Goal: Information Seeking & Learning: Learn about a topic

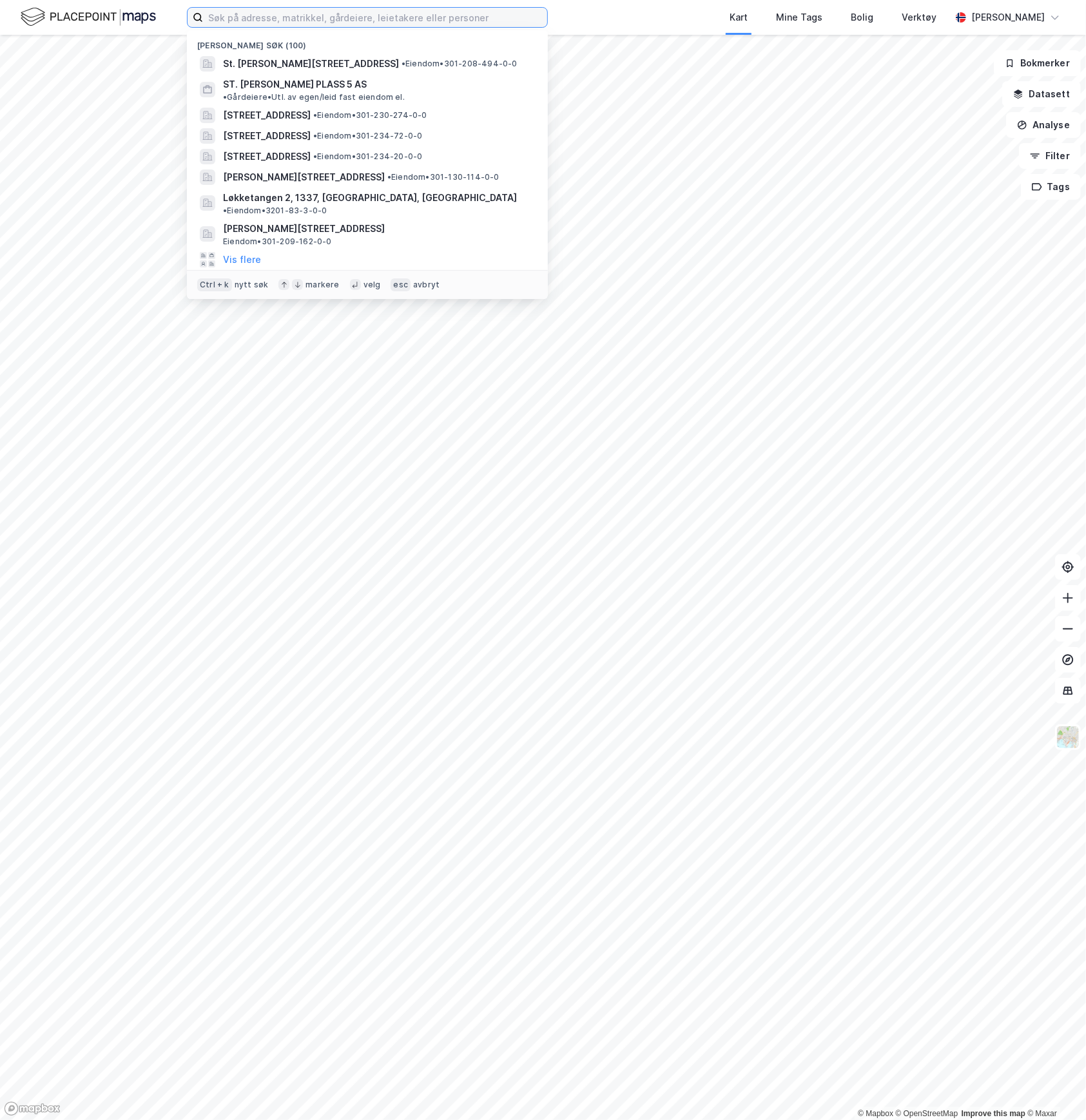
click at [269, 14] on input at bounding box center [375, 17] width 345 height 20
paste input "Vestfjordgaten 4"
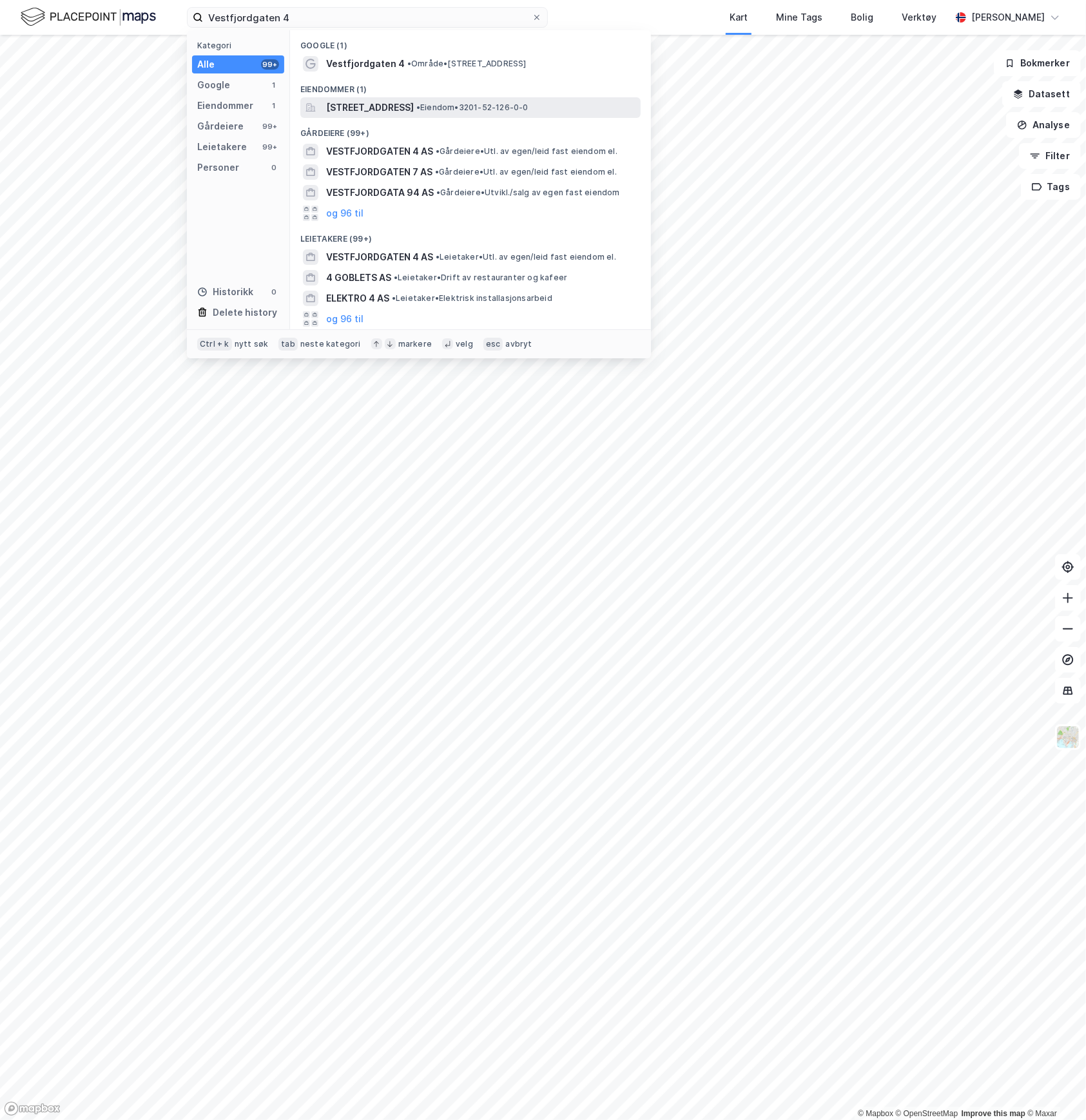
click at [372, 101] on span "[STREET_ADDRESS]" at bounding box center [370, 107] width 88 height 16
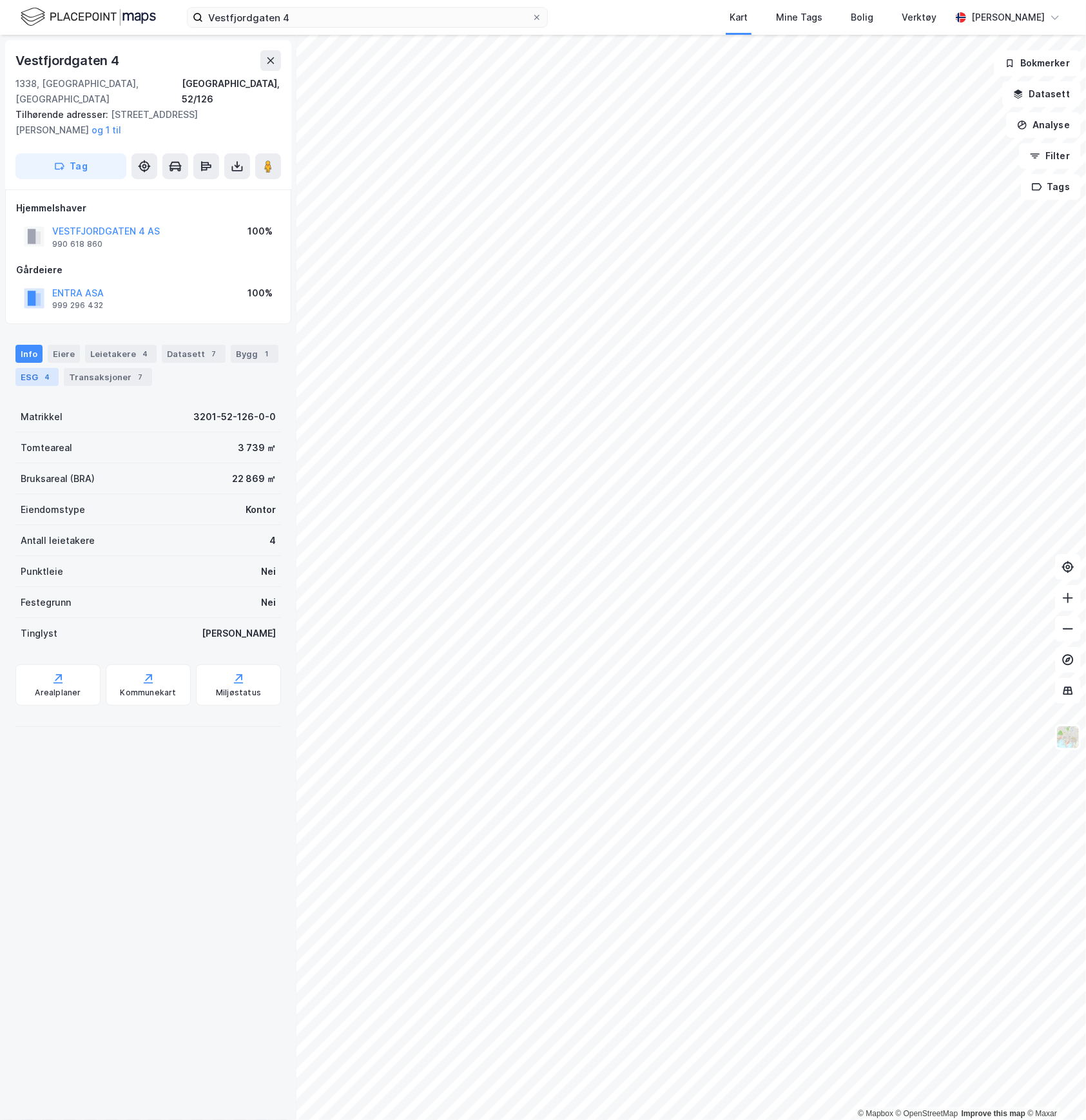
click at [47, 371] on div "4" at bounding box center [47, 377] width 13 height 13
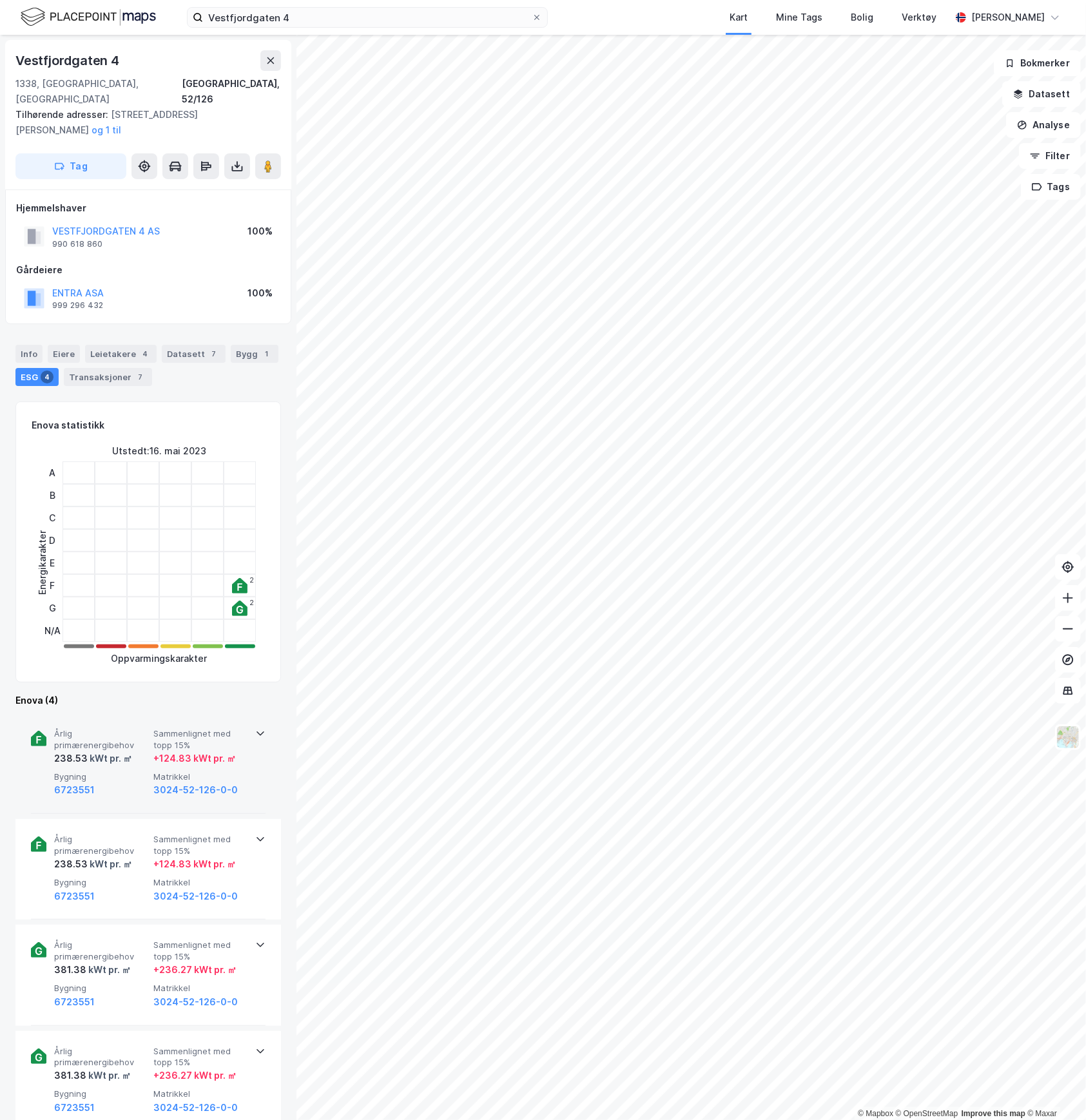
click at [122, 728] on span "Årlig primærenergibehov" at bounding box center [101, 740] width 94 height 23
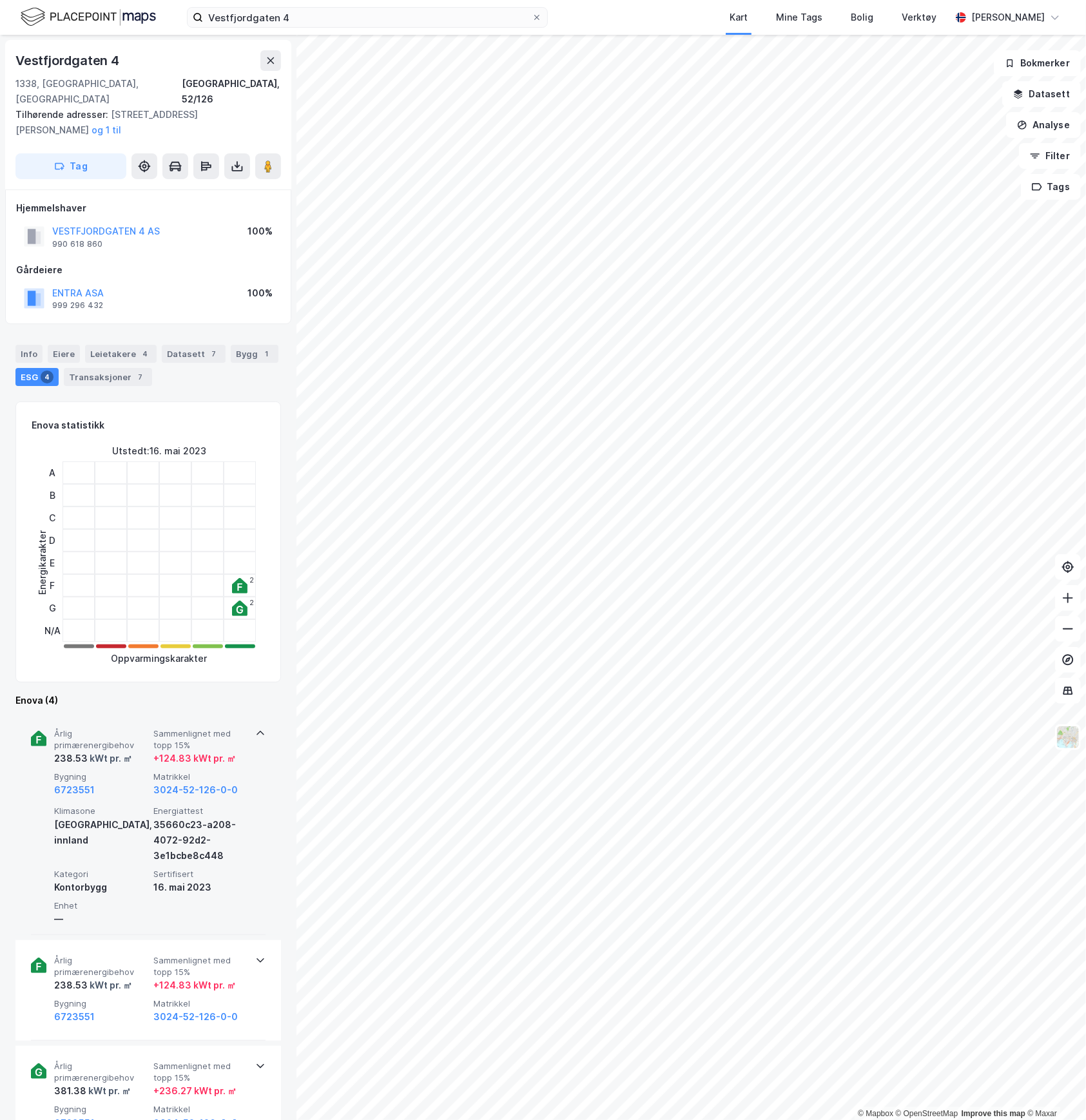
click at [134, 728] on span "Årlig primærenergibehov" at bounding box center [101, 740] width 94 height 23
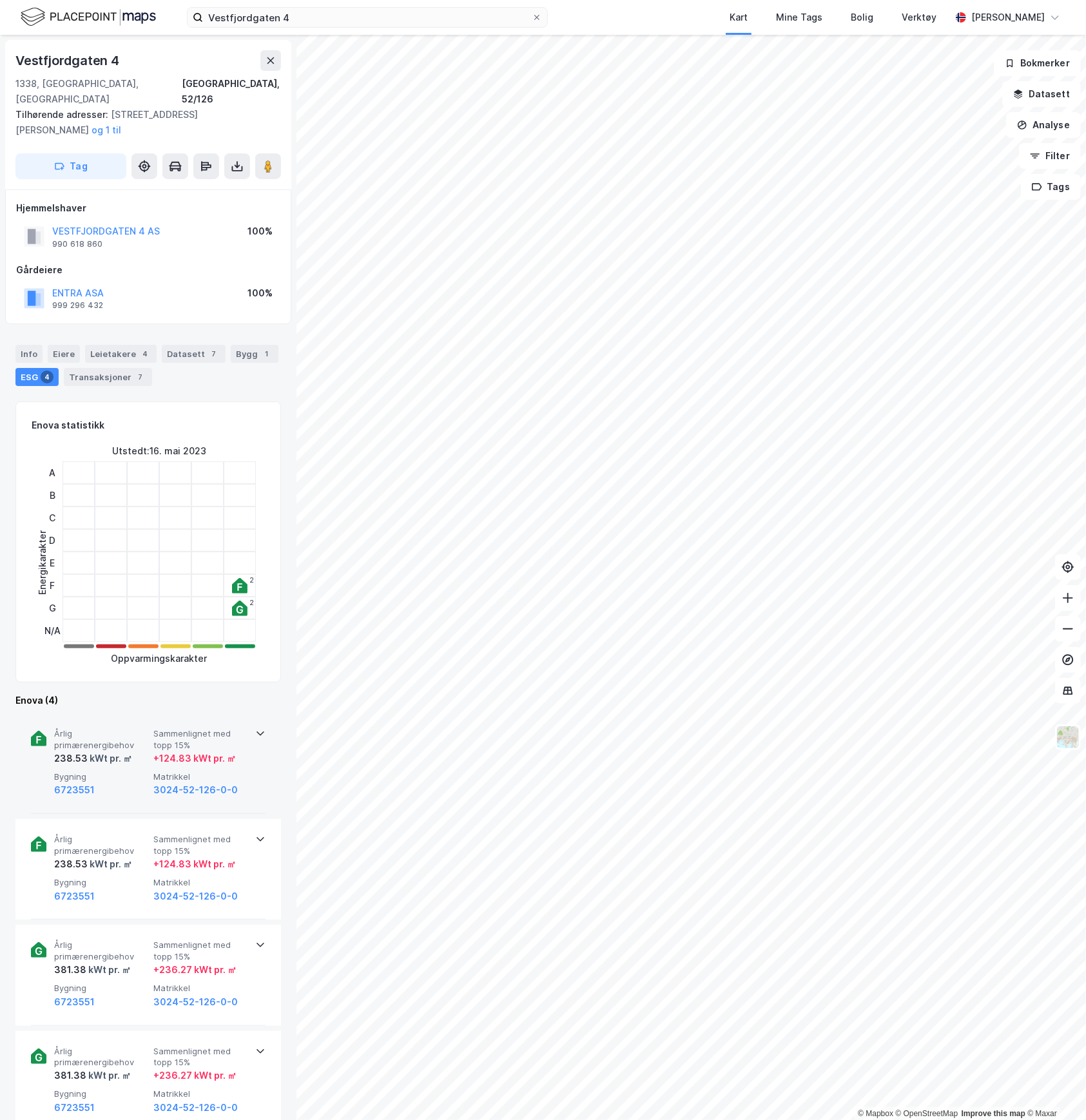
click at [134, 728] on span "Årlig primærenergibehov" at bounding box center [101, 740] width 94 height 23
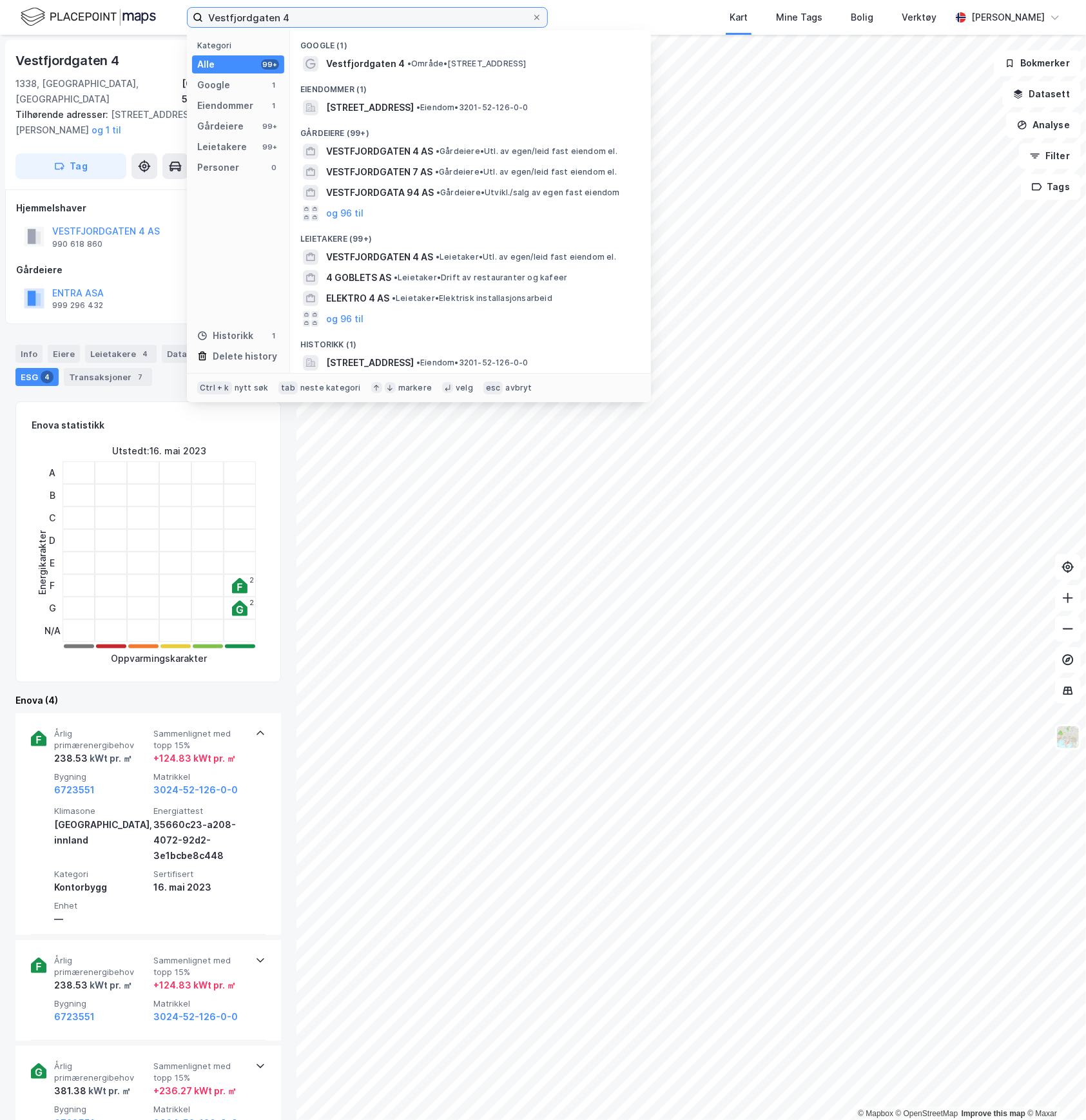
drag, startPoint x: 321, startPoint y: 16, endPoint x: 137, endPoint y: 20, distance: 184.0
click at [137, 20] on div "Vestfjordgaten 4 Kategori Alle 99+ Google 1 Eiendommer 1 Gårdeiere 99+ Leietake…" at bounding box center [543, 17] width 1086 height 35
paste input "ahls Gate 1"
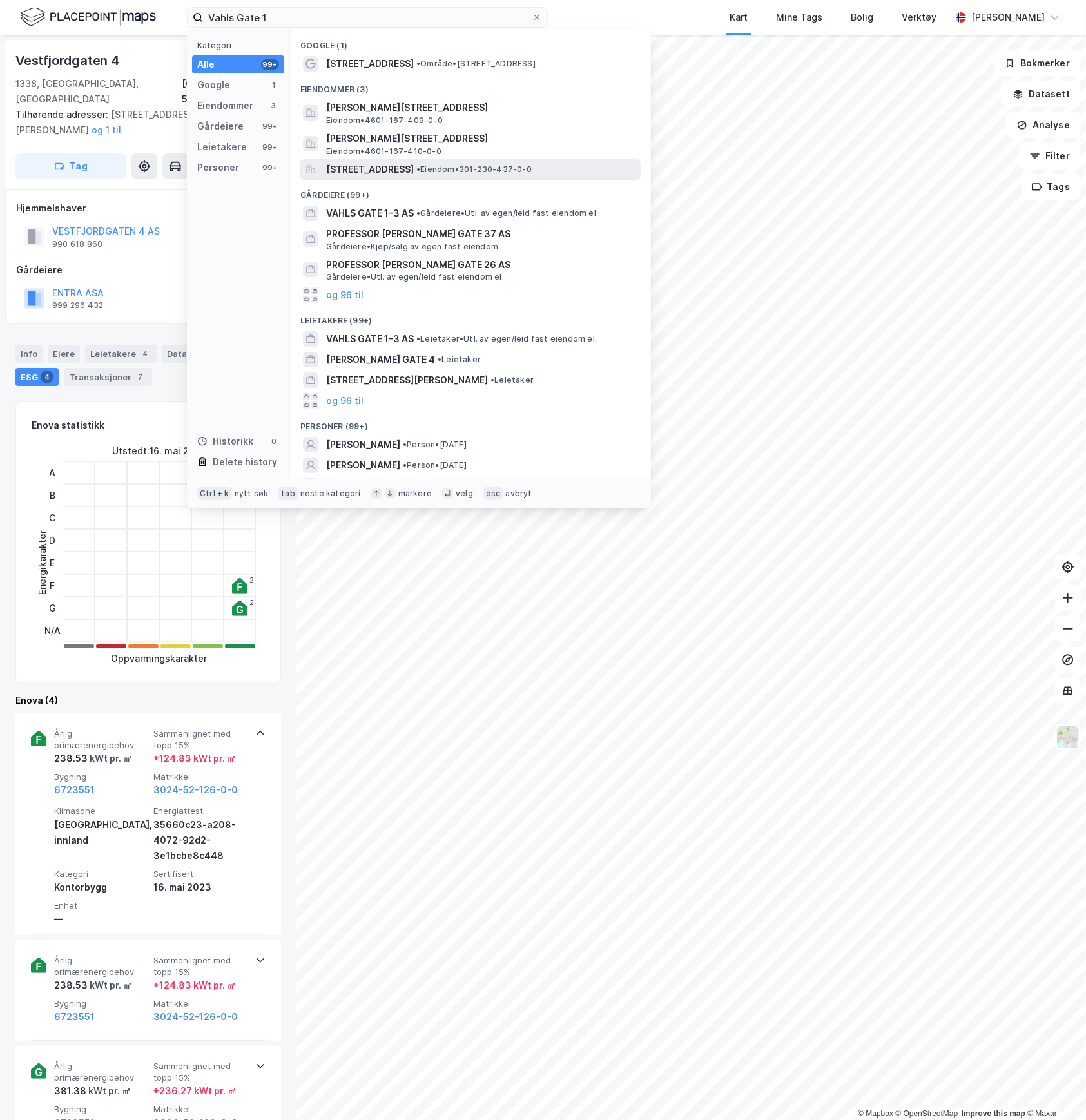
click at [394, 165] on span "[STREET_ADDRESS]" at bounding box center [370, 169] width 88 height 16
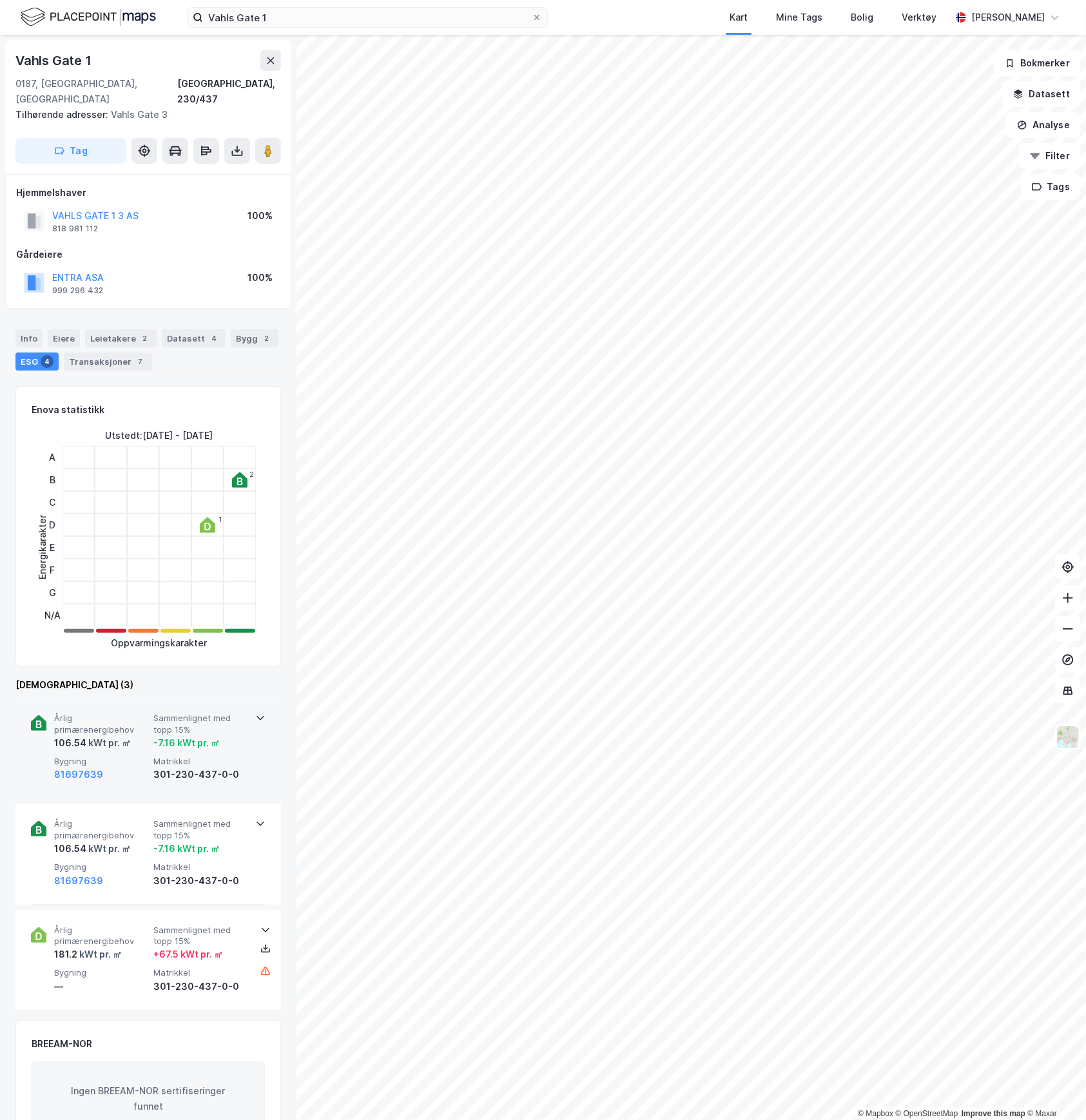
click at [140, 713] on span "Årlig primærenergibehov" at bounding box center [101, 724] width 94 height 23
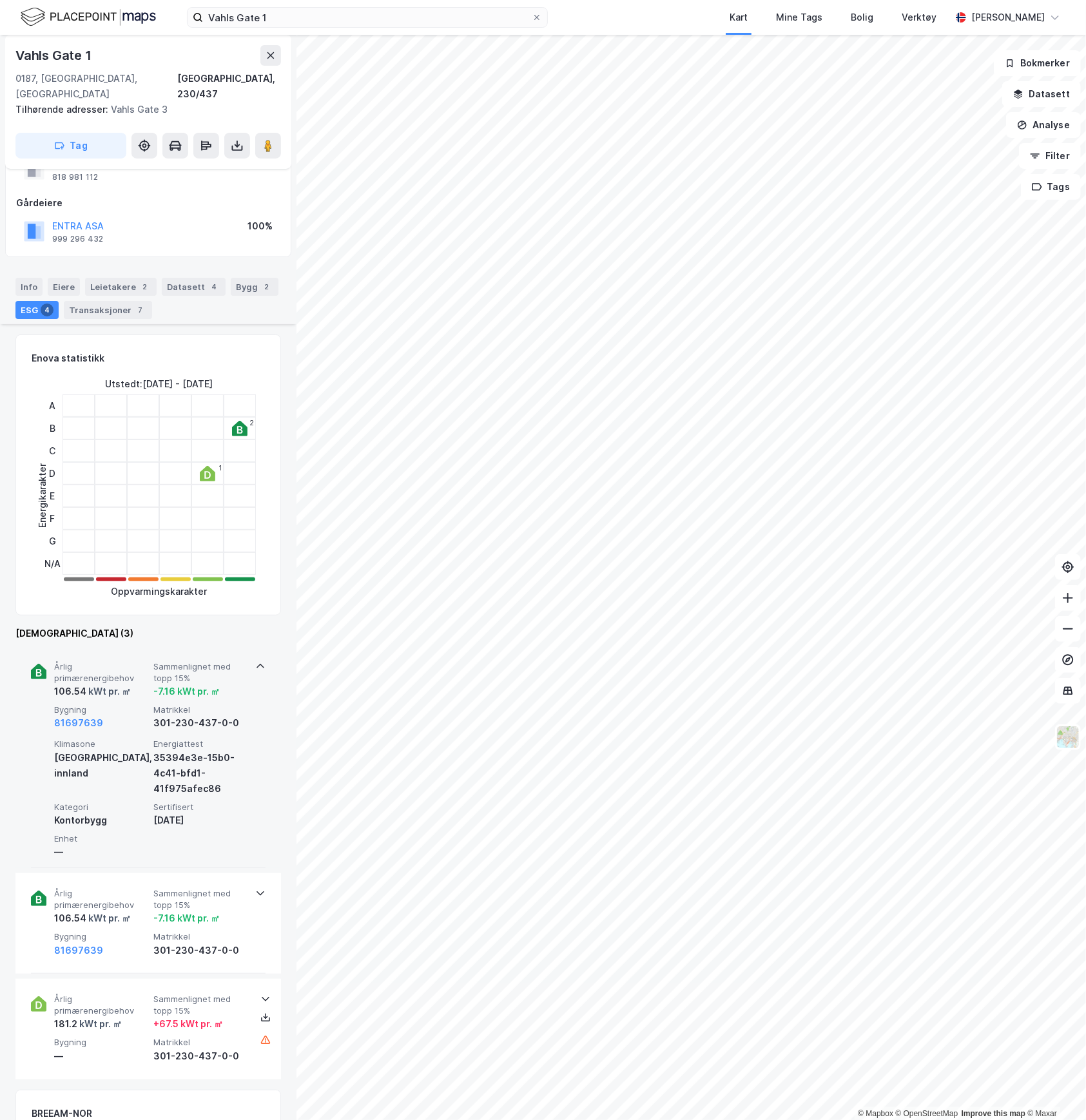
scroll to position [236, 0]
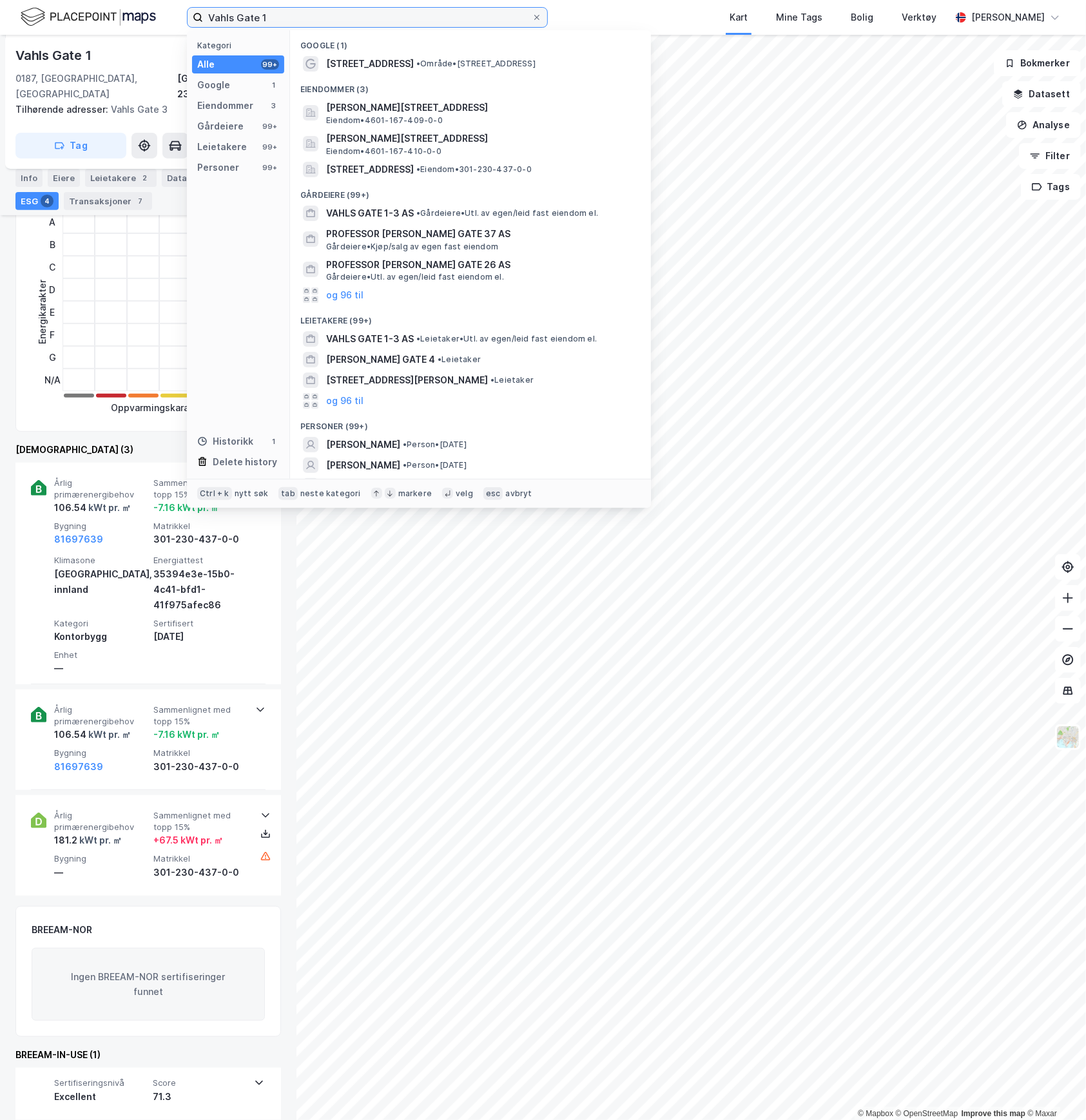
drag, startPoint x: 308, startPoint y: 20, endPoint x: 159, endPoint y: 16, distance: 149.1
click at [159, 16] on div "Vahls Gate 1 Kategori Alle 99+ Google 1 Eiendommer 3 Gårdeiere 99+ Leietakere 9…" at bounding box center [543, 17] width 1086 height 35
paste input "[STREET_ADDRESS]"
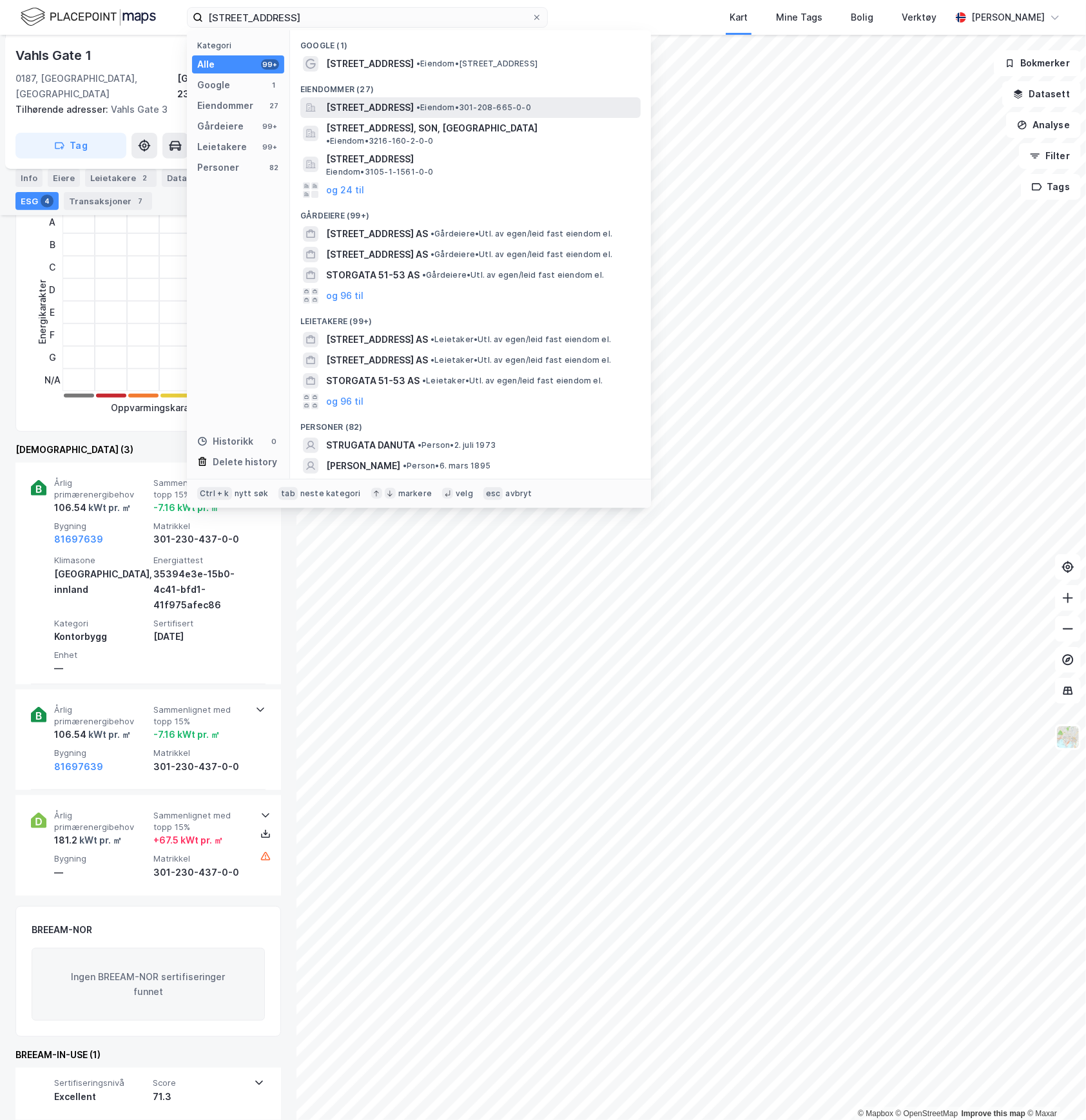
click at [369, 107] on span "[STREET_ADDRESS]" at bounding box center [370, 107] width 88 height 16
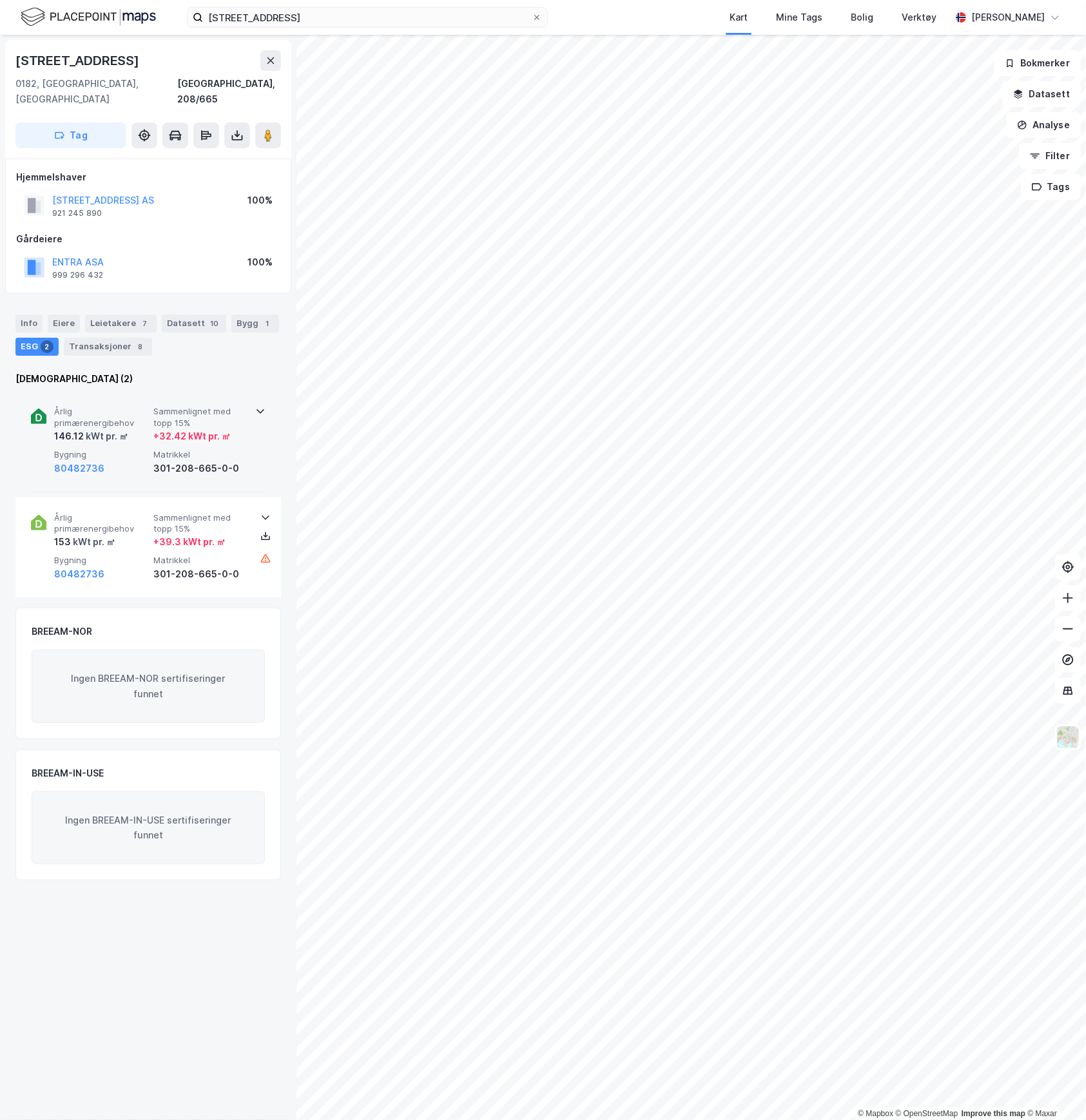
click at [140, 429] on div "146.12 kWt pr. ㎡" at bounding box center [101, 436] width 94 height 16
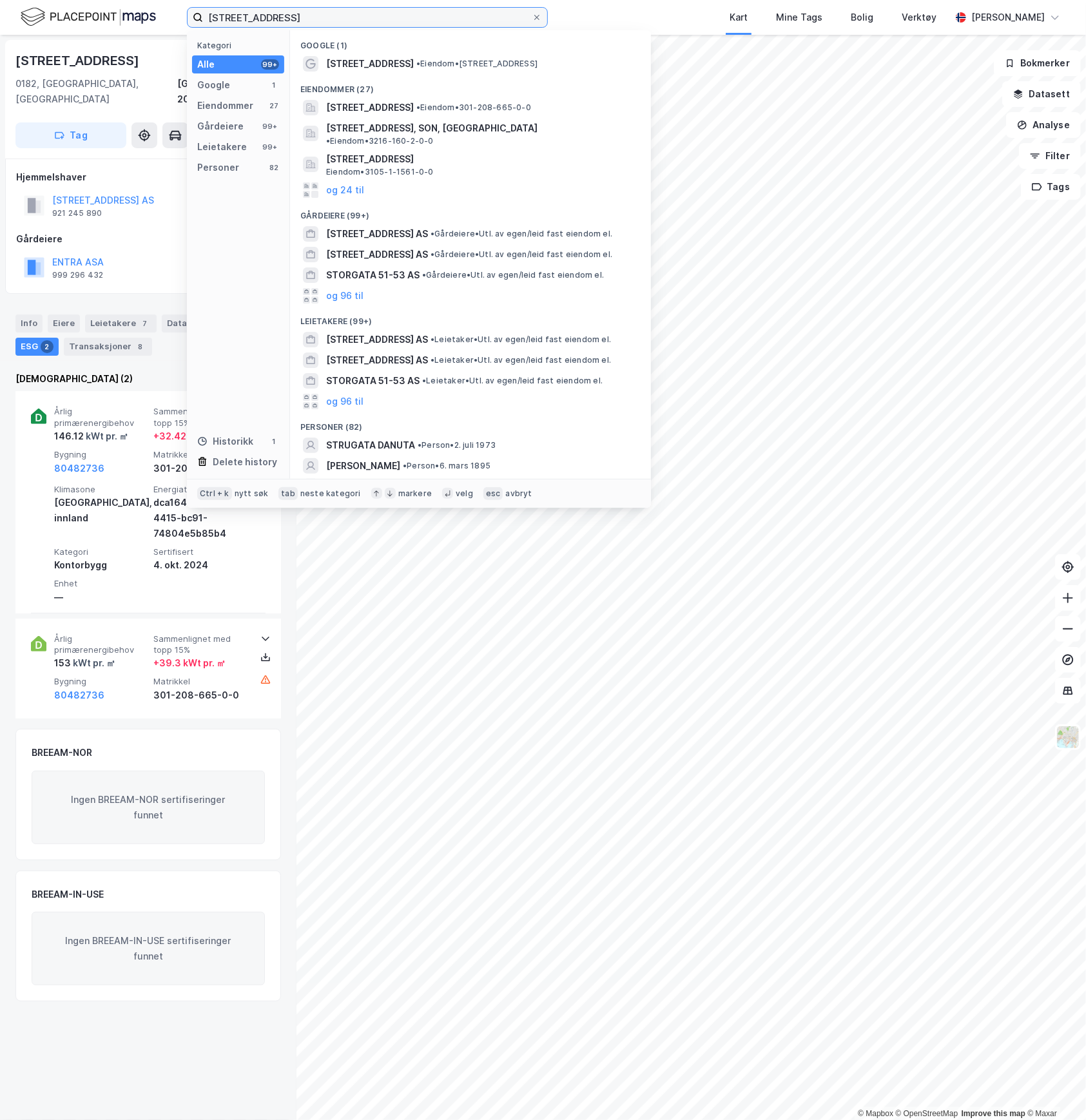
drag, startPoint x: 268, startPoint y: 14, endPoint x: 129, endPoint y: 11, distance: 139.0
click at [129, 11] on div "[STREET_ADDRESS] Kategori Alle 99+ Google 1 Eiendommer 27 Gårdeiere 99+ Leietak…" at bounding box center [543, 17] width 1086 height 35
paste input "[STREET_ADDRESS]"
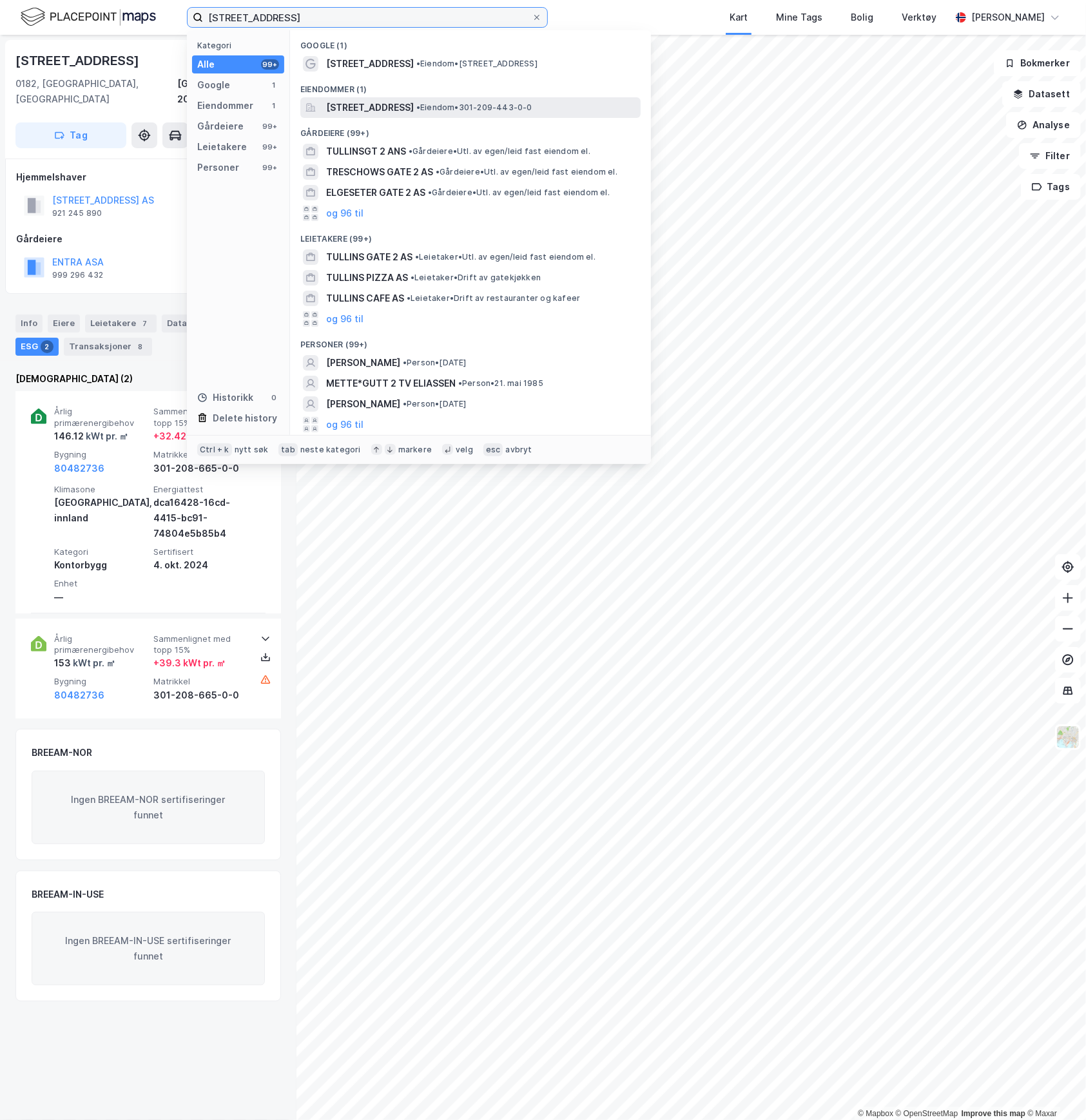
type input "[STREET_ADDRESS]"
click at [362, 109] on span "[STREET_ADDRESS]" at bounding box center [370, 107] width 88 height 16
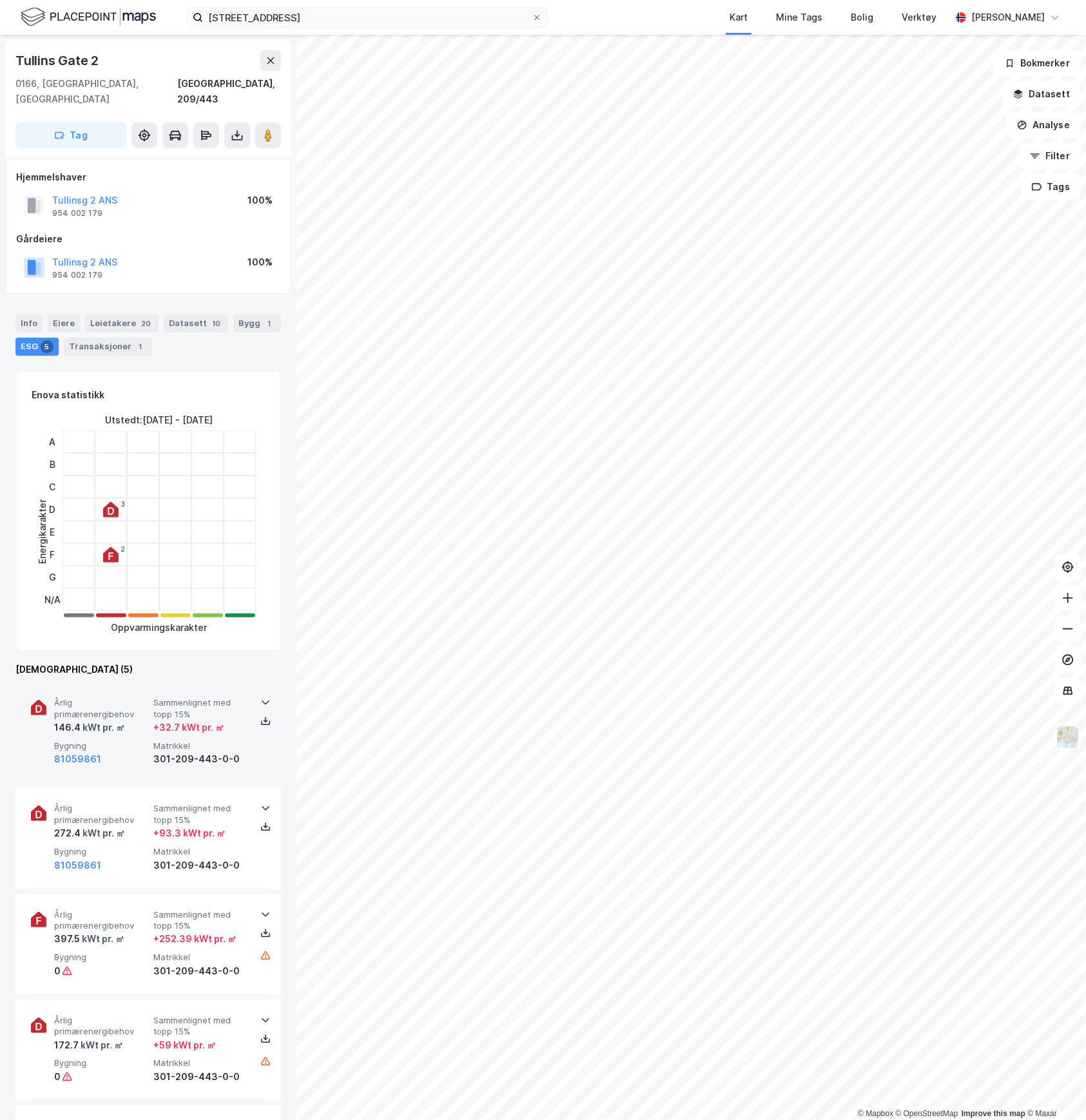
click at [151, 721] on div "Årlig primærenergibehov 146.4 kWt pr. ㎡ Sammenlignet med topp 15% + 32.7 kWt pr…" at bounding box center [151, 731] width 193 height 70
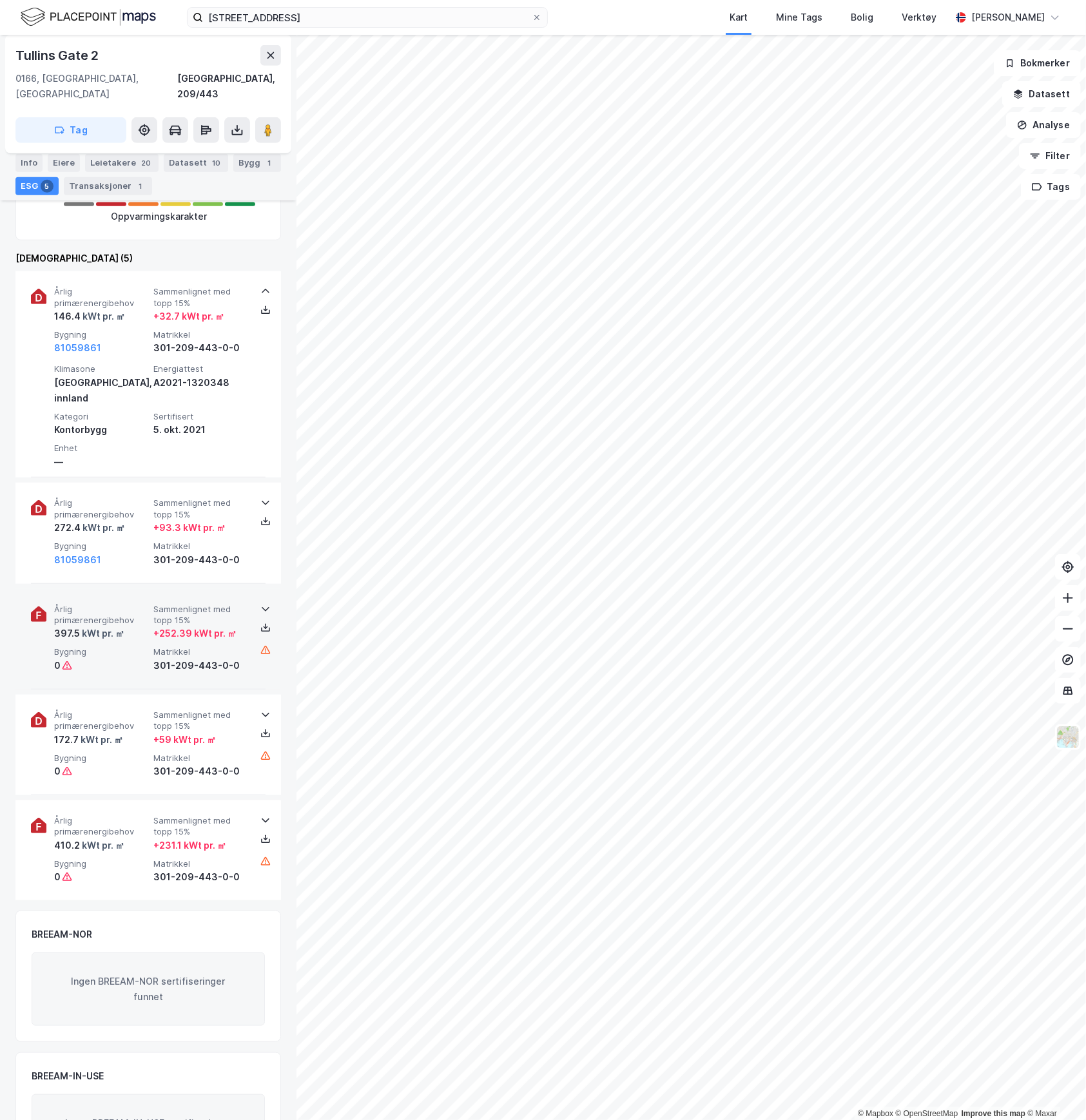
scroll to position [460, 0]
